Goal: Information Seeking & Learning: Learn about a topic

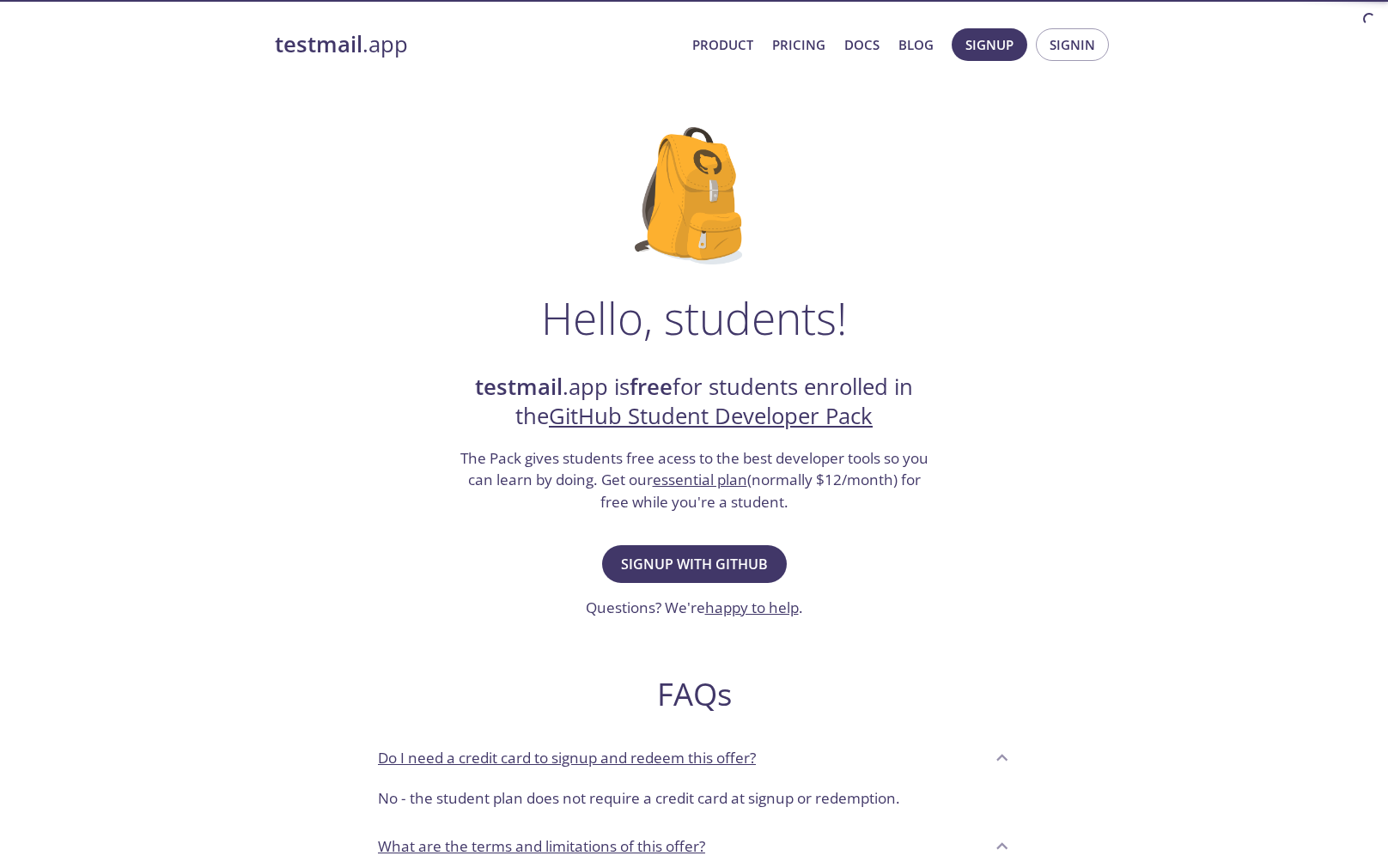
click at [1052, 342] on div "Hello, students! testmail .app is free for students enrolled in the GitHub Stud…" at bounding box center [694, 624] width 839 height 1049
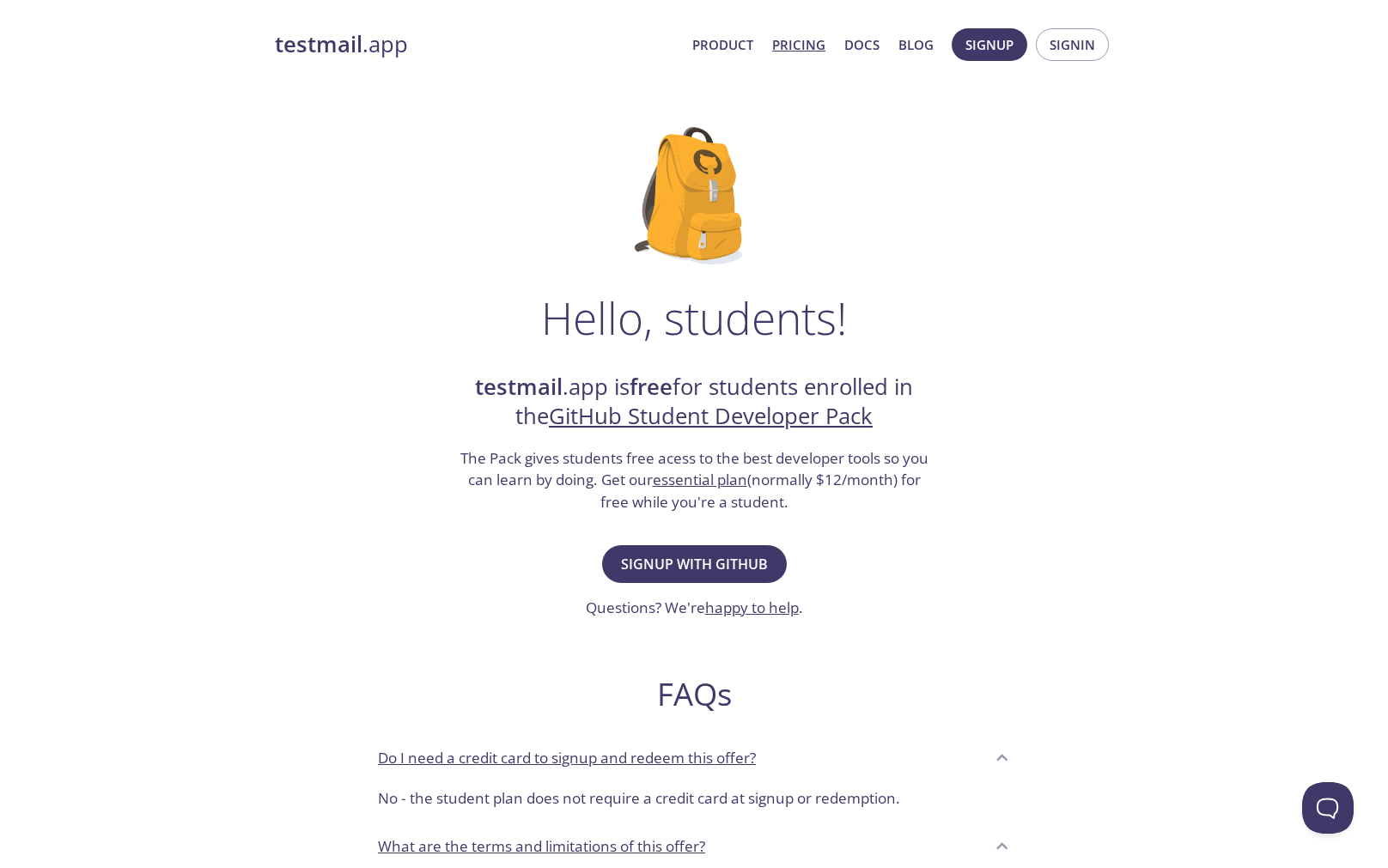
click at [825, 45] on link "Pricing" at bounding box center [798, 44] width 53 height 22
